Goal: Task Accomplishment & Management: Manage account settings

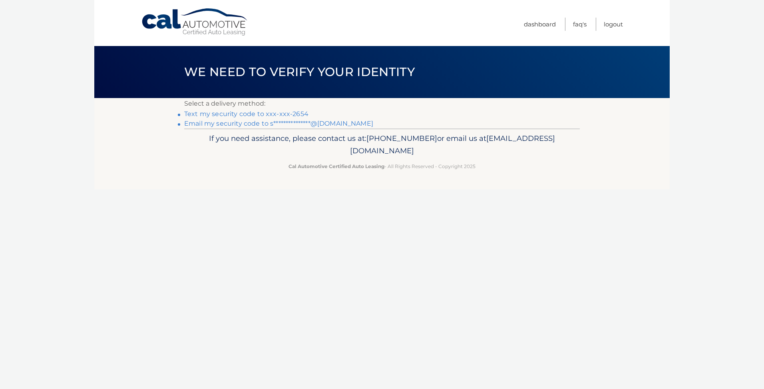
click at [238, 114] on link "Text my security code to xxx-xxx-2654" at bounding box center [246, 114] width 124 height 8
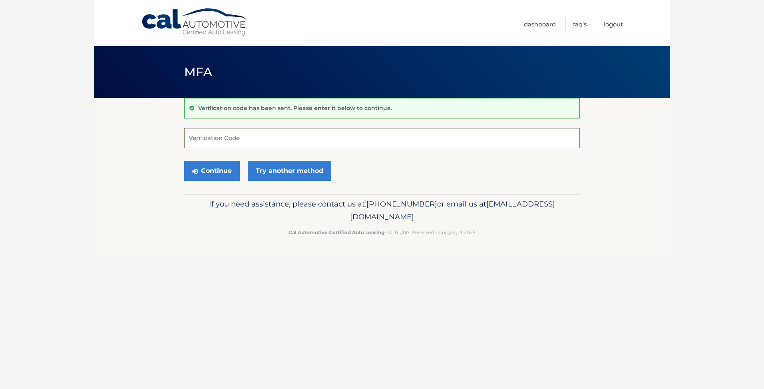
click at [239, 148] on input "Verification Code" at bounding box center [382, 138] width 396 height 20
type input "671716"
click at [184, 161] on button "Continue" at bounding box center [212, 171] width 56 height 20
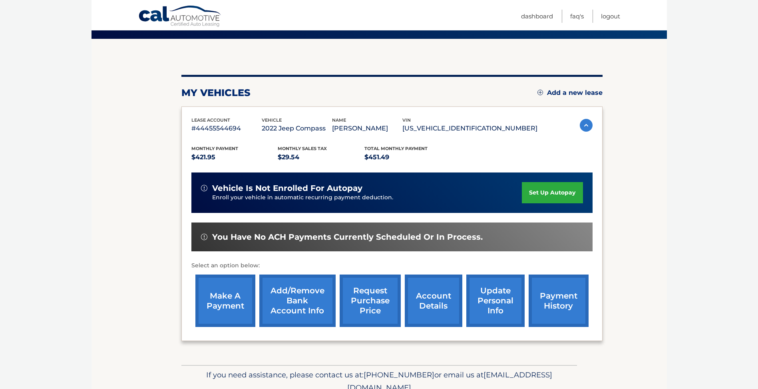
scroll to position [80, 0]
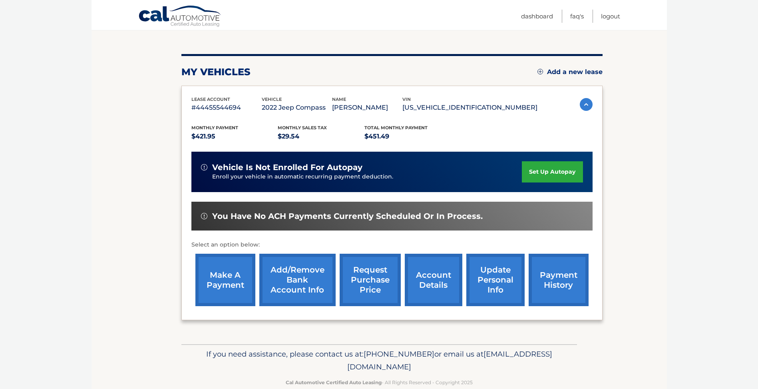
click at [219, 288] on link "make a payment" at bounding box center [225, 279] width 60 height 52
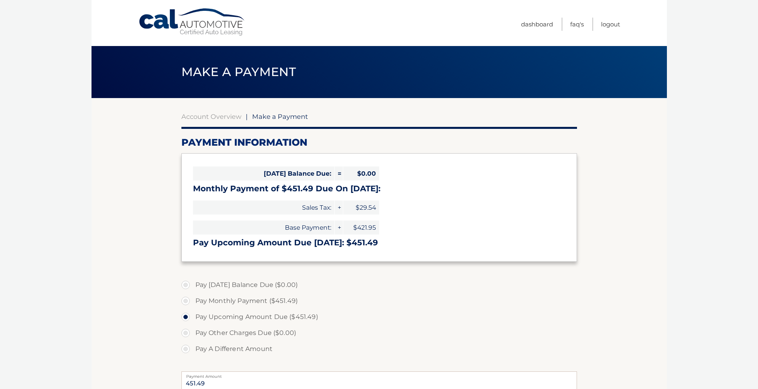
select select "MjQ4MjZhYjgtNjExNS00OTk4LWFhZTEtZjFhMDAxNjU1MmE3"
click at [608, 24] on link "Logout" at bounding box center [610, 24] width 19 height 13
